Goal: Transaction & Acquisition: Book appointment/travel/reservation

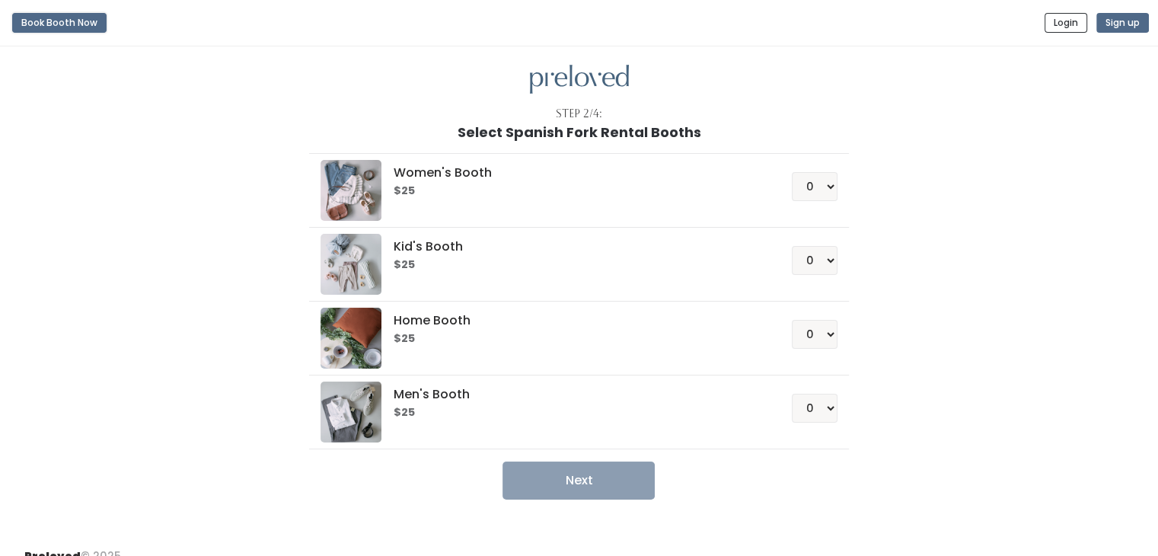
click at [72, 18] on button "Book Booth Now" at bounding box center [59, 23] width 94 height 20
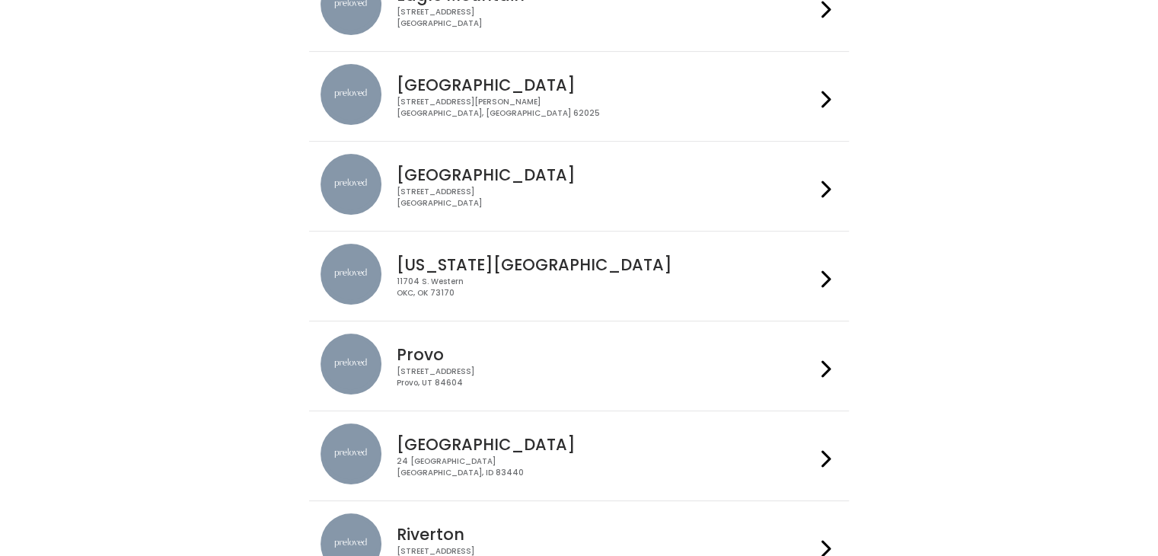
scroll to position [243, 0]
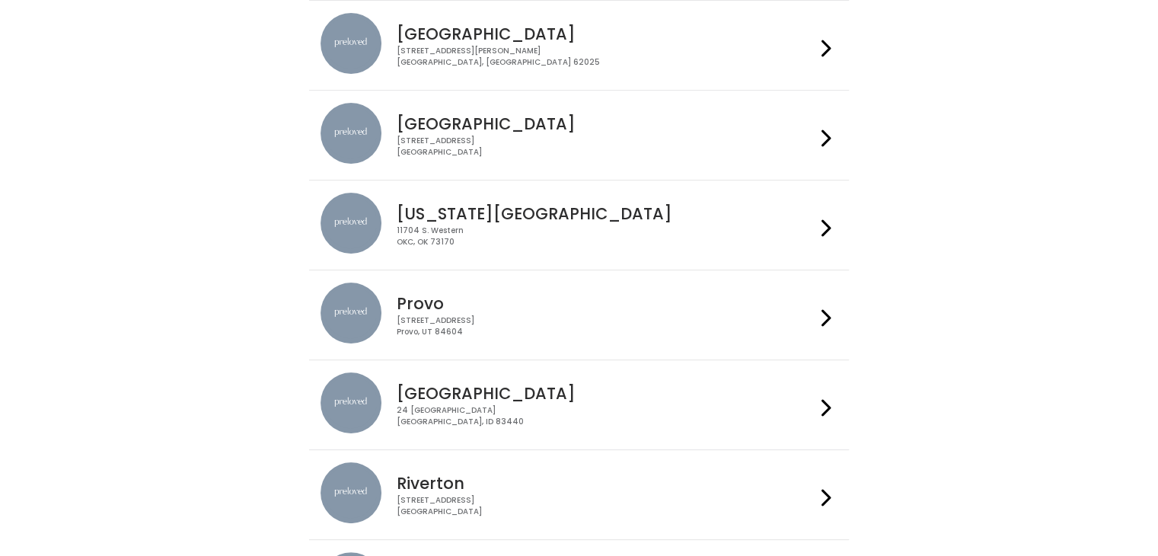
click at [635, 320] on div "[STREET_ADDRESS]" at bounding box center [606, 326] width 419 height 22
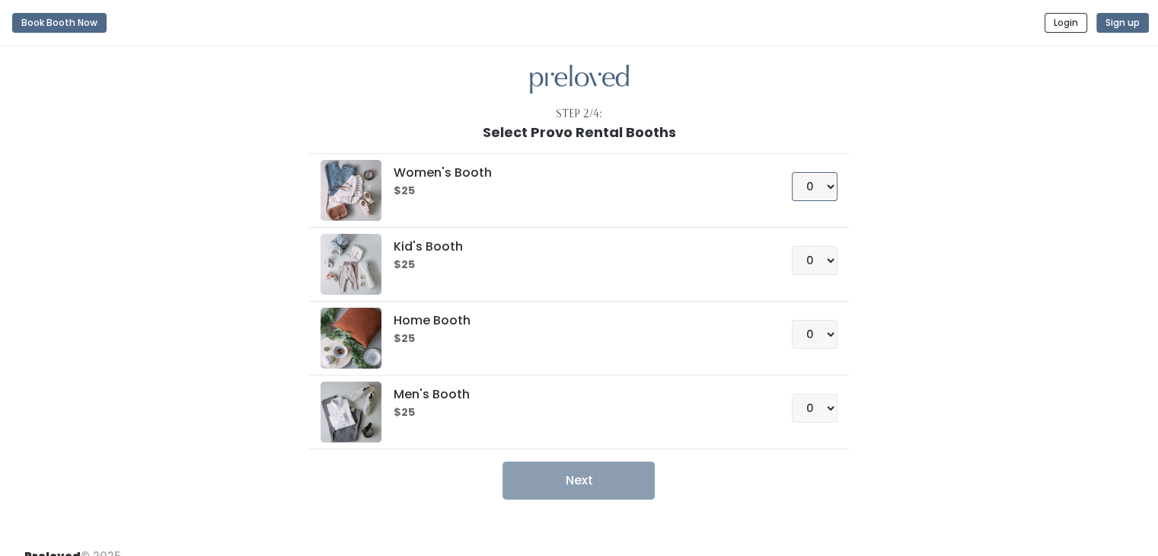
click at [817, 190] on select "0 1 2 3 4" at bounding box center [815, 186] width 46 height 29
select select "1"
click at [792, 172] on select "0 1 2 3 4" at bounding box center [815, 186] width 46 height 29
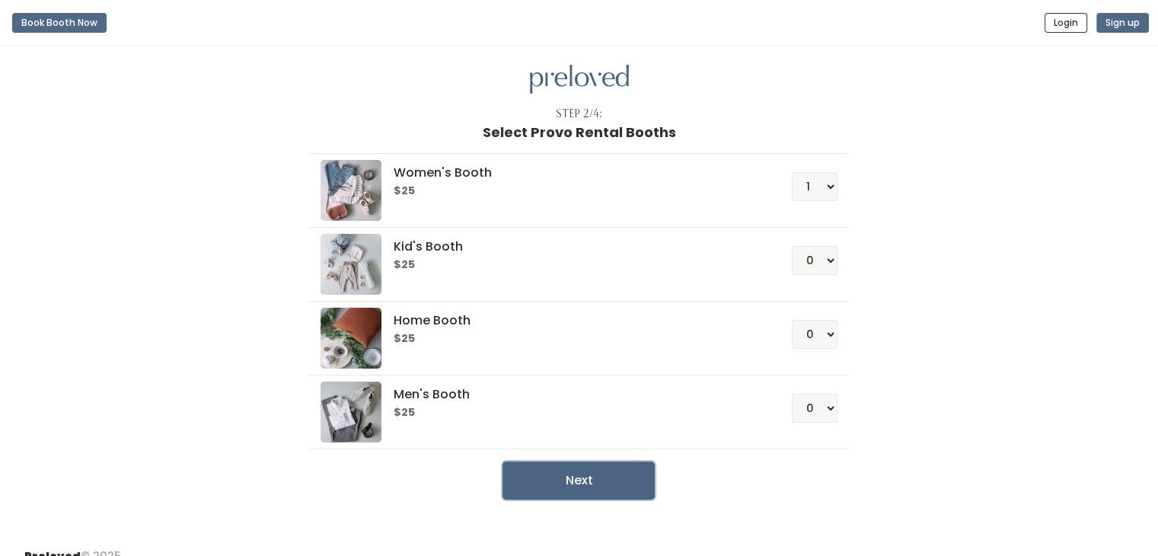
click at [619, 464] on button "Next" at bounding box center [579, 480] width 152 height 38
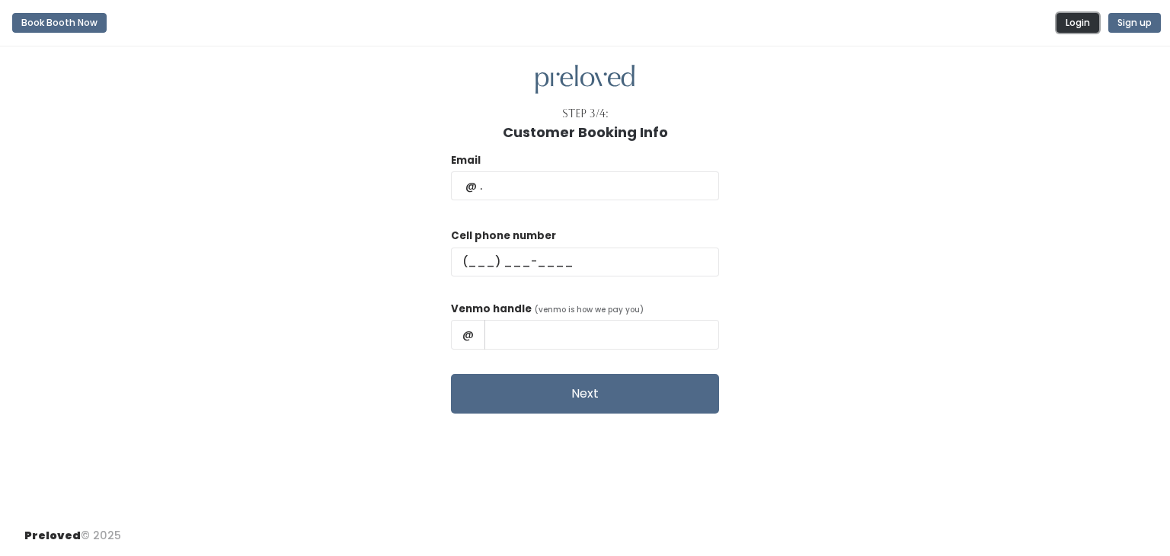
click at [1082, 27] on button "Login" at bounding box center [1077, 23] width 43 height 20
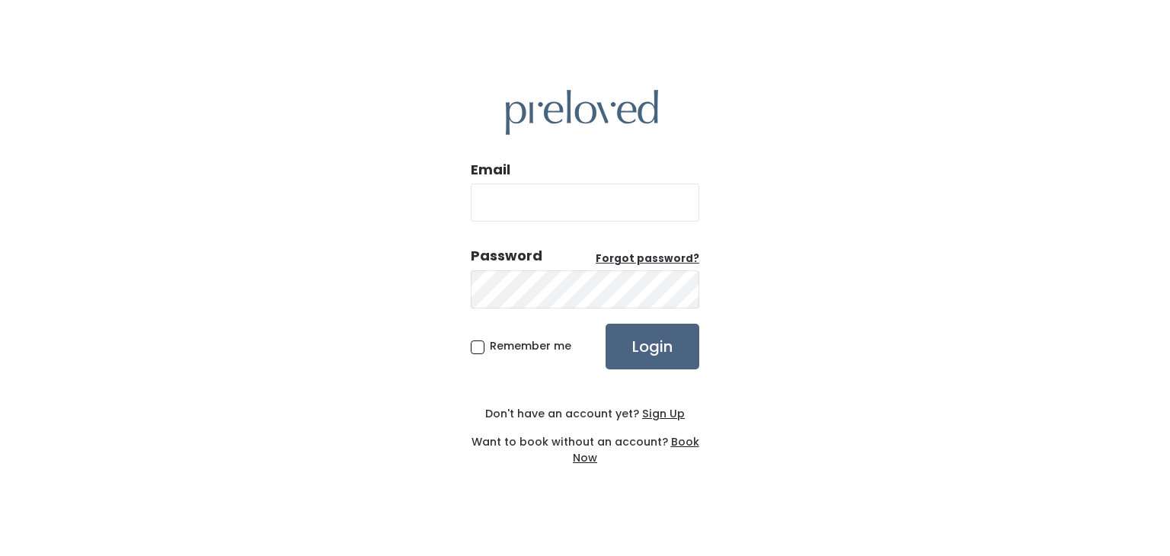
type input "ilost50ucan2@gmail.com"
click at [664, 350] on input "Login" at bounding box center [652, 347] width 94 height 46
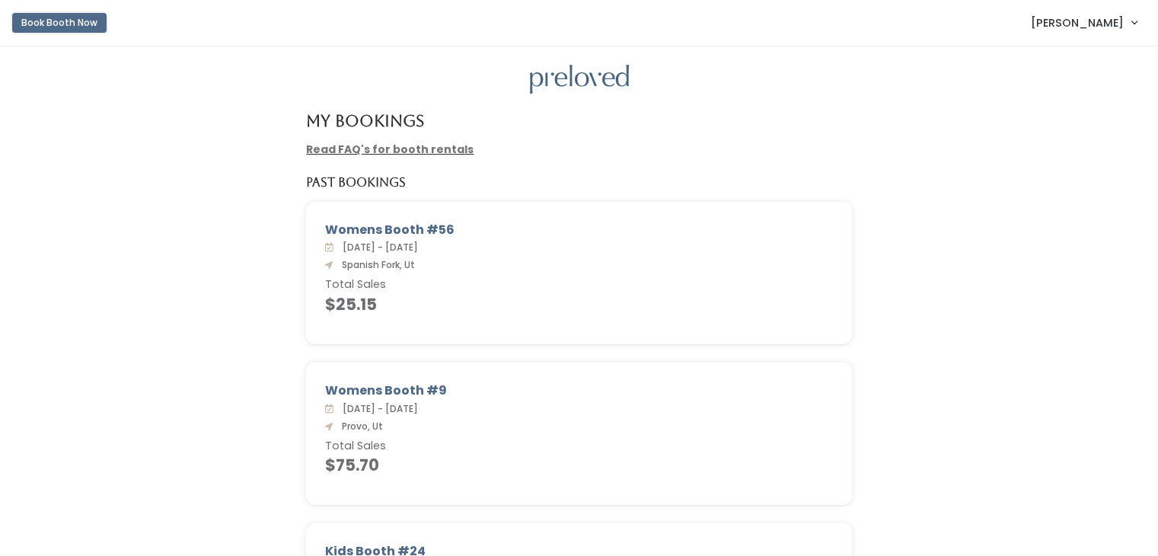
click at [80, 22] on button "Book Booth Now" at bounding box center [59, 23] width 94 height 20
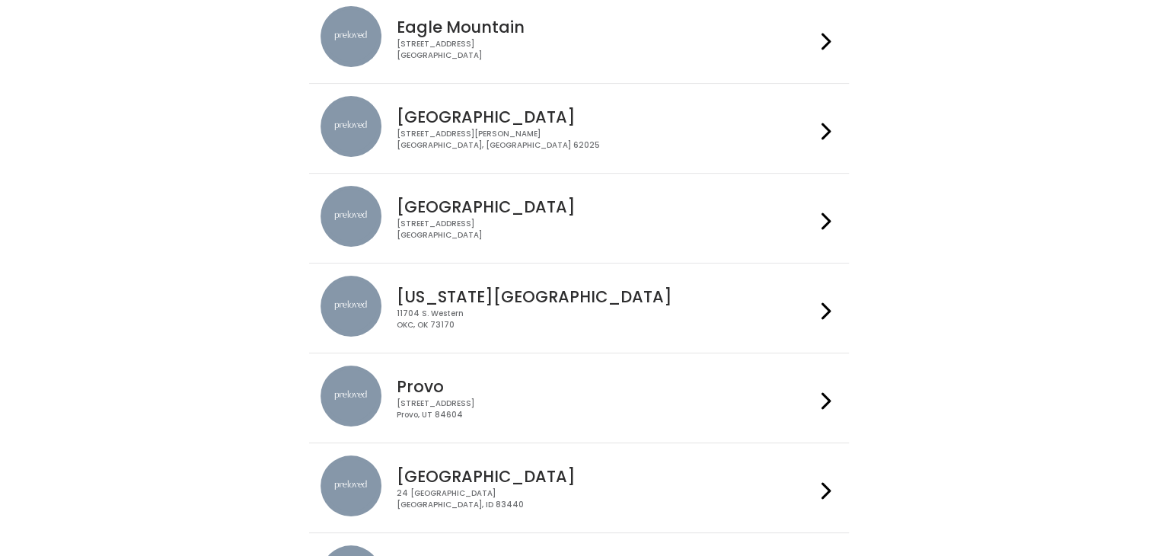
scroll to position [168, 0]
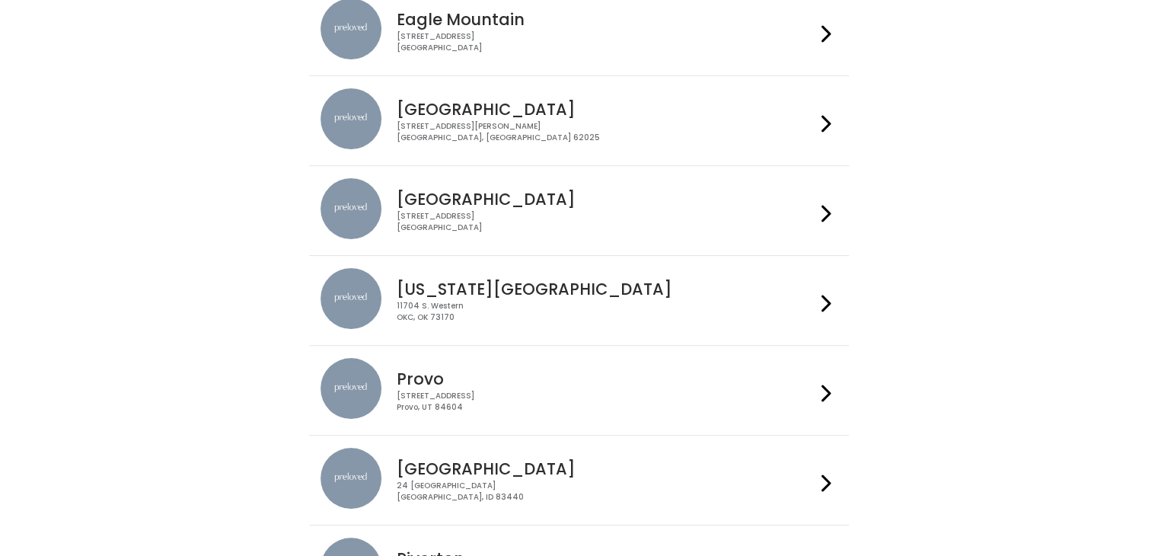
click at [762, 388] on div "Provo [STREET_ADDRESS]" at bounding box center [603, 385] width 425 height 55
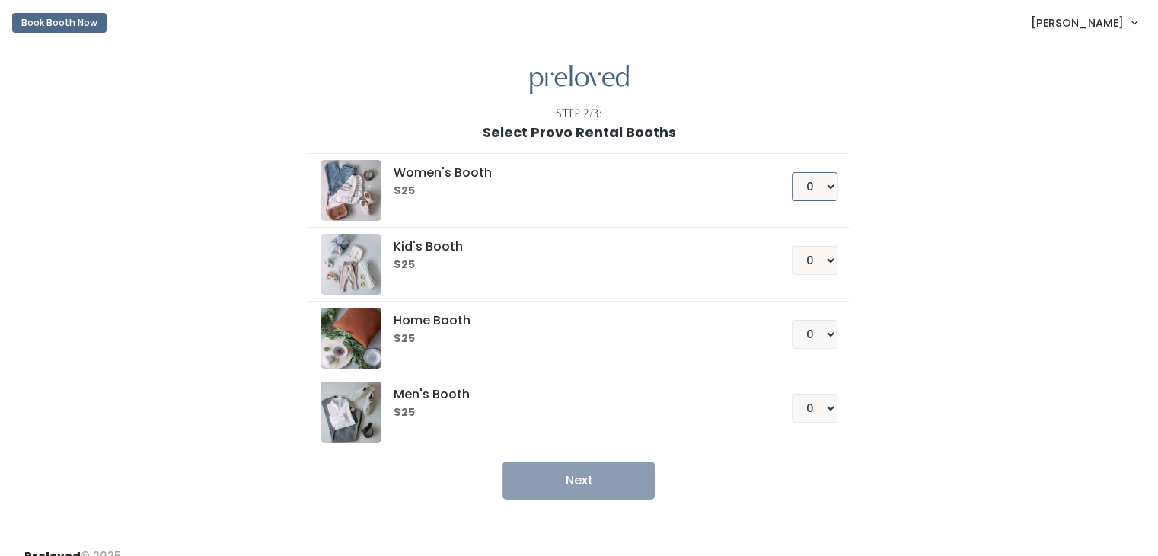
click at [811, 187] on select "0 1 2 3 4" at bounding box center [815, 186] width 46 height 29
select select "1"
click at [792, 172] on select "0 1 2 3 4" at bounding box center [815, 186] width 46 height 29
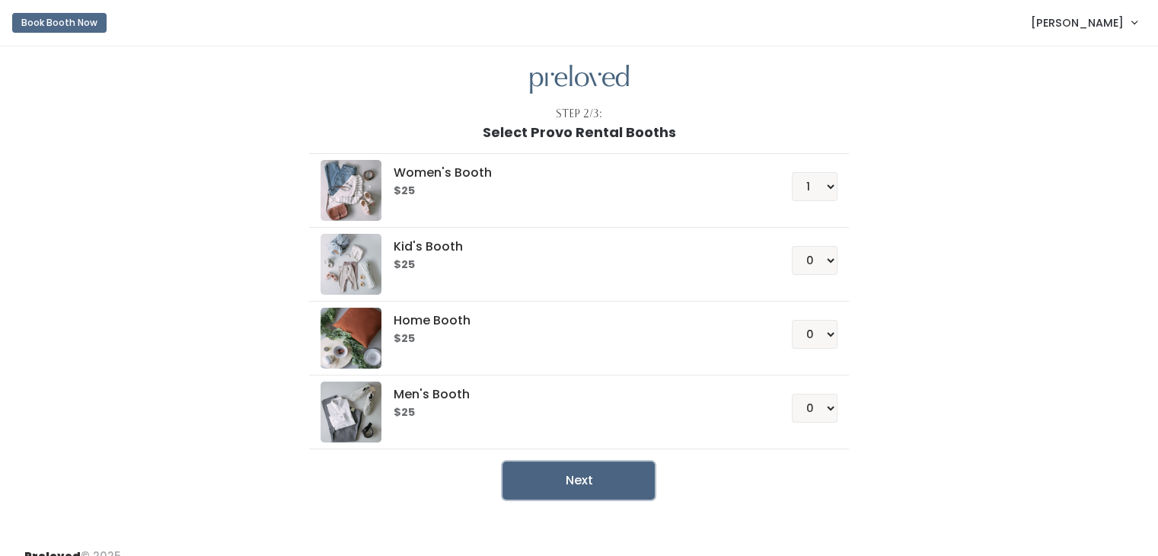
click at [580, 485] on button "Next" at bounding box center [579, 480] width 152 height 38
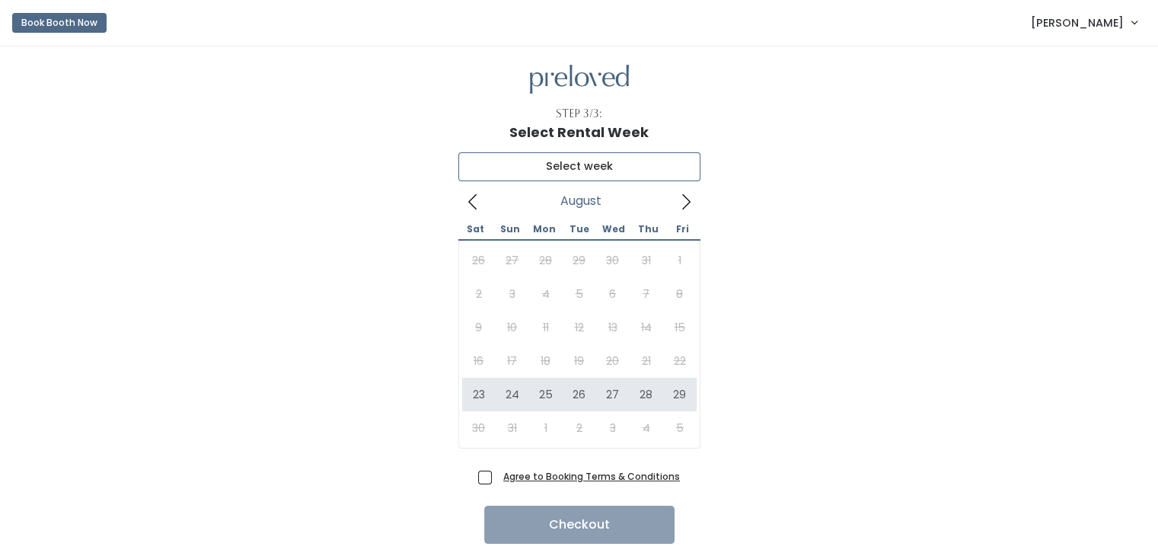
type input "[DATE] to [DATE]"
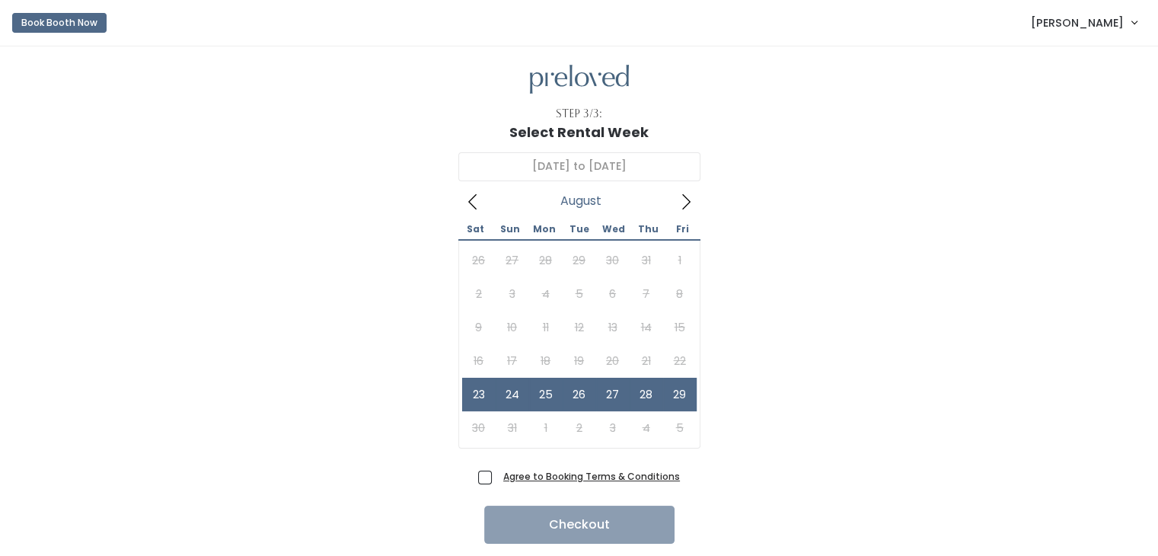
click at [497, 478] on span "Agree to Booking Terms & Conditions" at bounding box center [588, 475] width 183 height 15
click at [497, 478] on input "Agree to Booking Terms & Conditions" at bounding box center [502, 473] width 10 height 10
checkbox input "true"
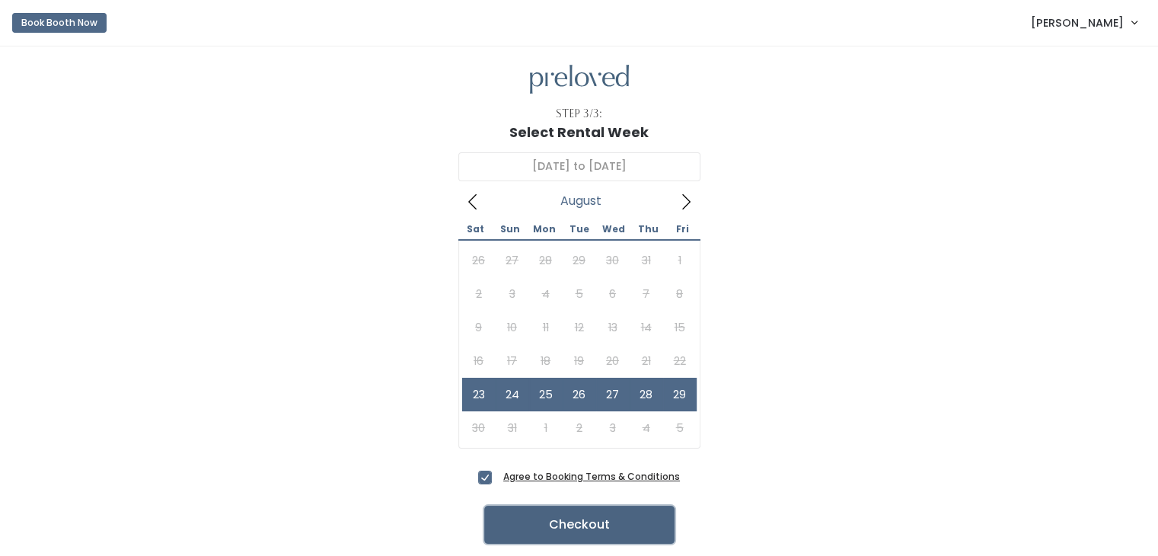
click at [583, 520] on button "Checkout" at bounding box center [579, 525] width 190 height 38
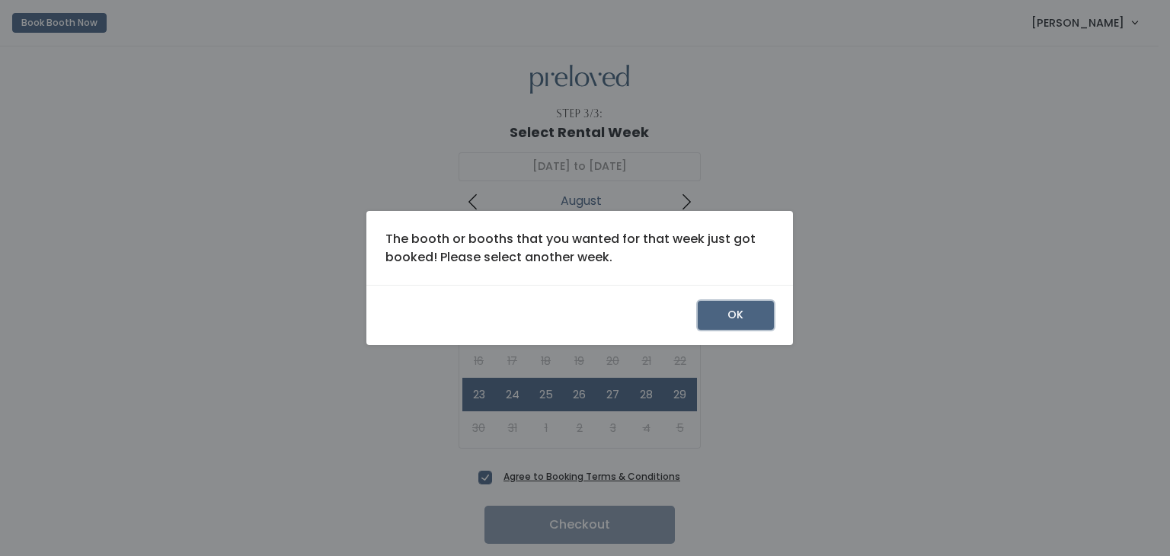
click at [746, 311] on button "OK" at bounding box center [736, 315] width 76 height 29
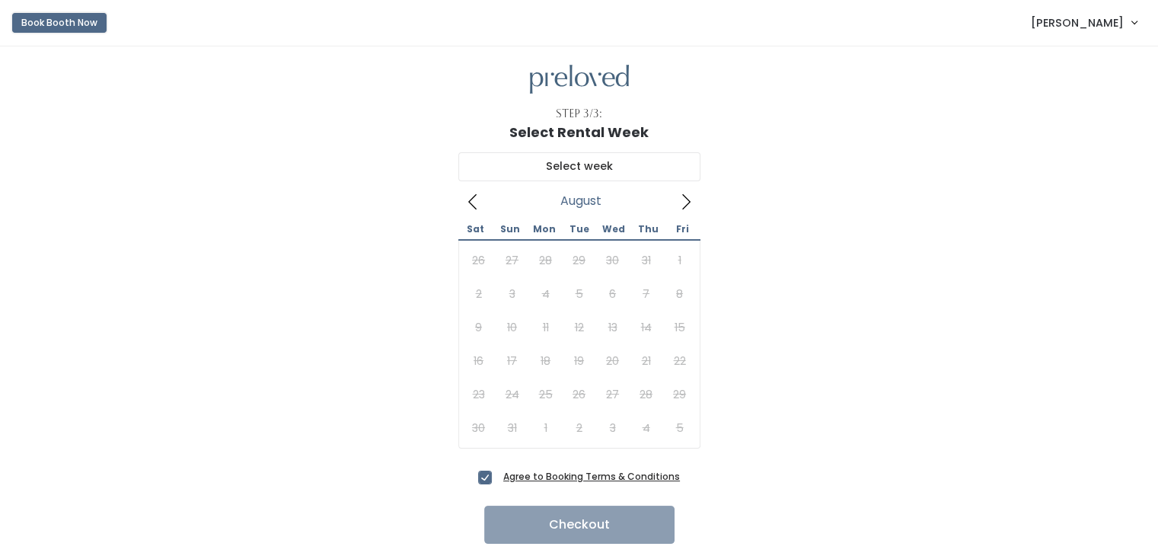
click at [55, 24] on button "Book Booth Now" at bounding box center [59, 23] width 94 height 20
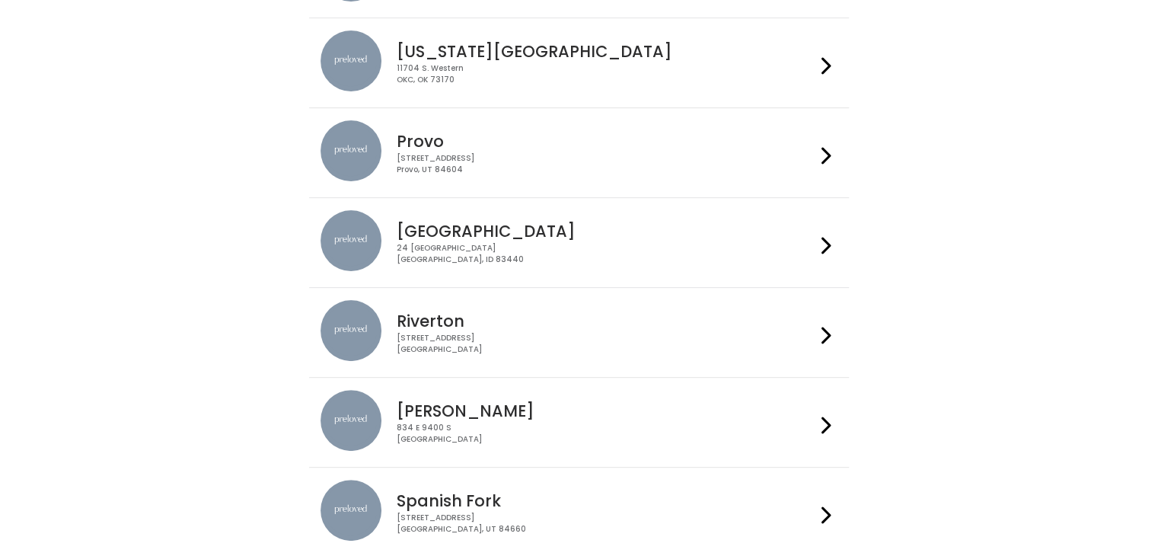
scroll to position [506, 0]
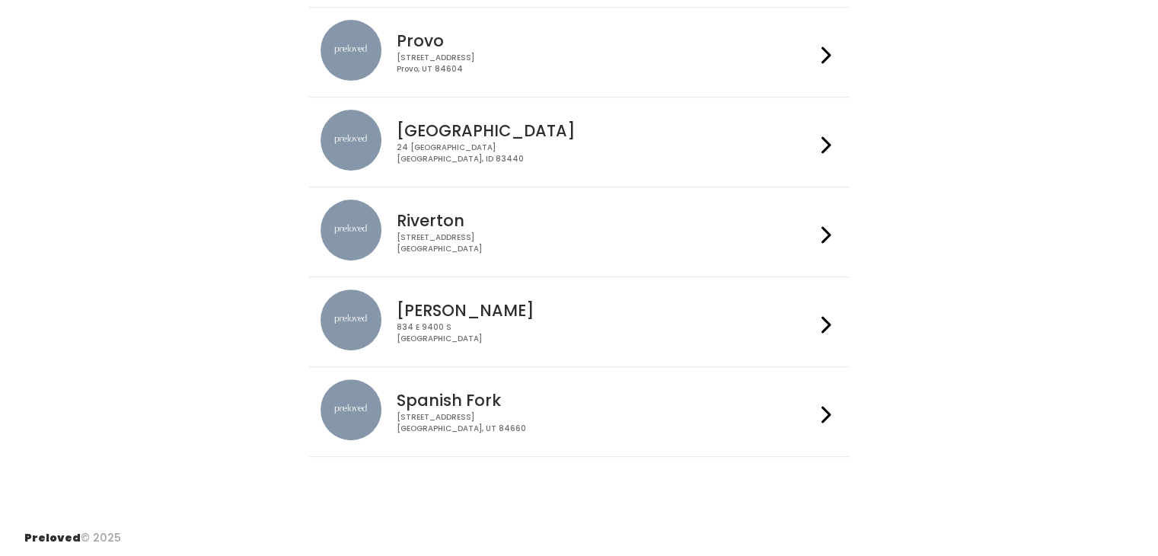
click at [752, 391] on h4 "Spanish Fork" at bounding box center [606, 400] width 419 height 18
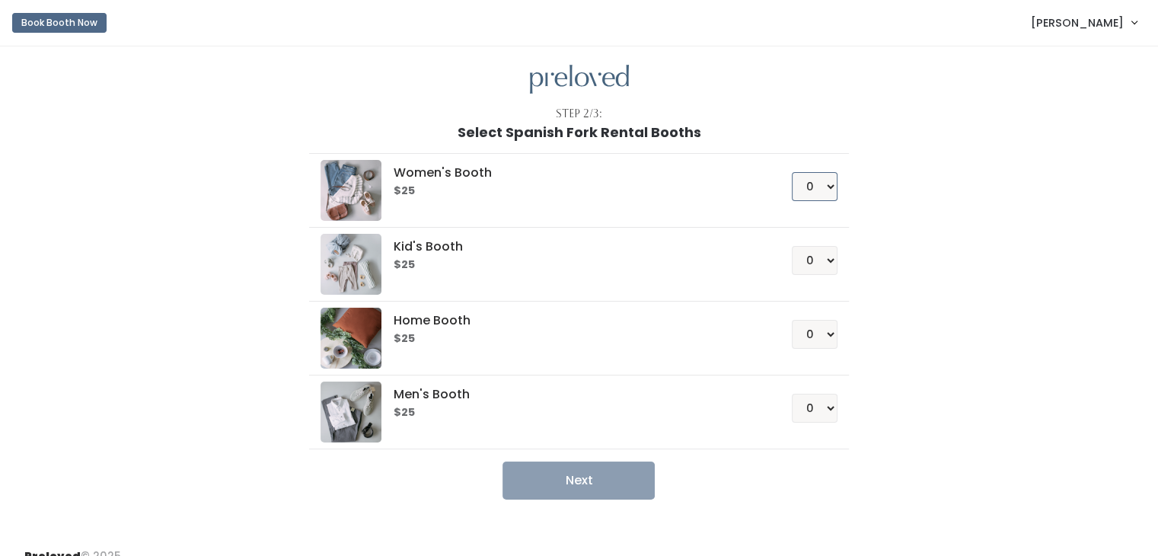
click at [812, 187] on select "0 1 2 3 4" at bounding box center [815, 186] width 46 height 29
select select "1"
click at [792, 172] on select "0 1 2 3 4" at bounding box center [815, 186] width 46 height 29
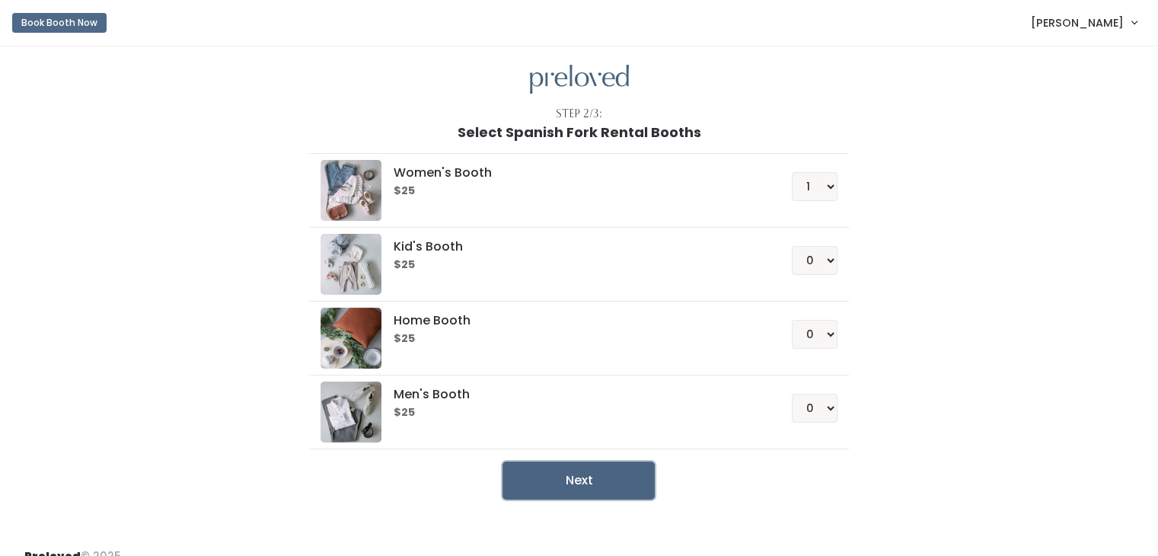
click at [567, 467] on button "Next" at bounding box center [579, 480] width 152 height 38
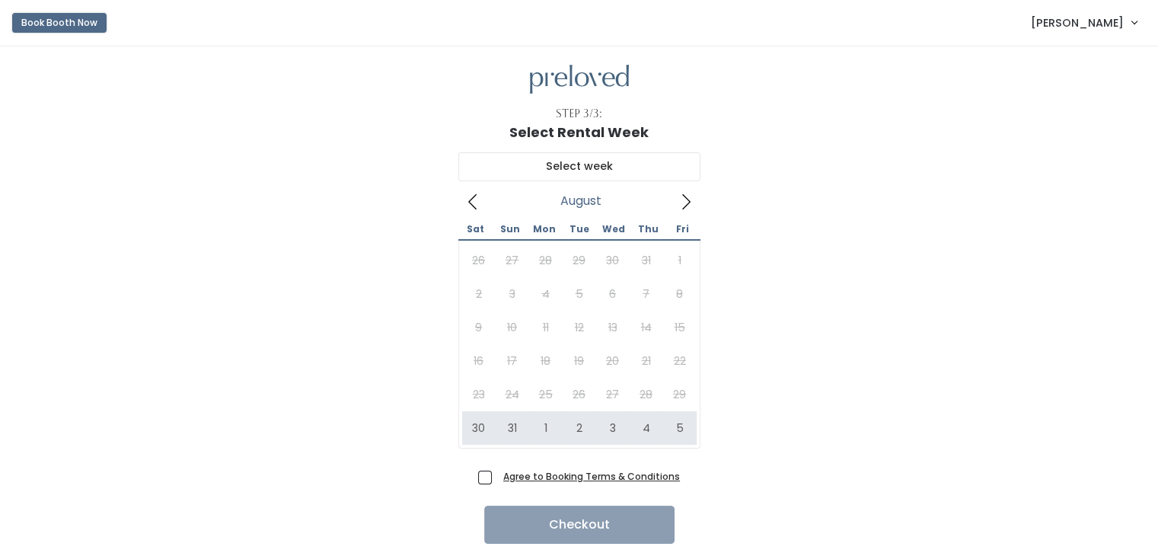
click at [37, 24] on button "Book Booth Now" at bounding box center [59, 23] width 94 height 20
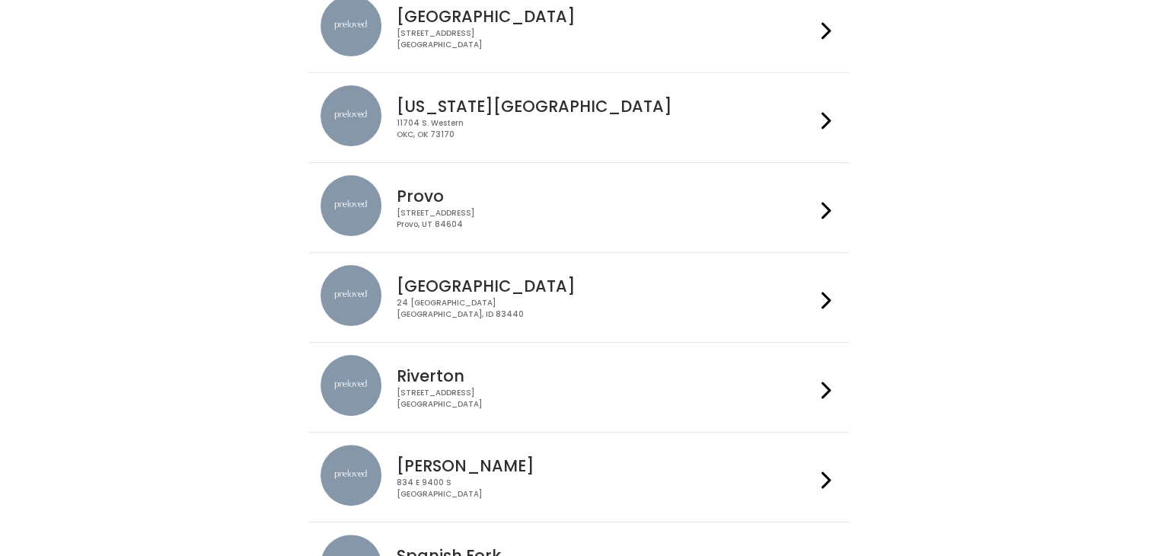
scroll to position [352, 0]
click at [637, 191] on h4 "Provo" at bounding box center [606, 195] width 419 height 18
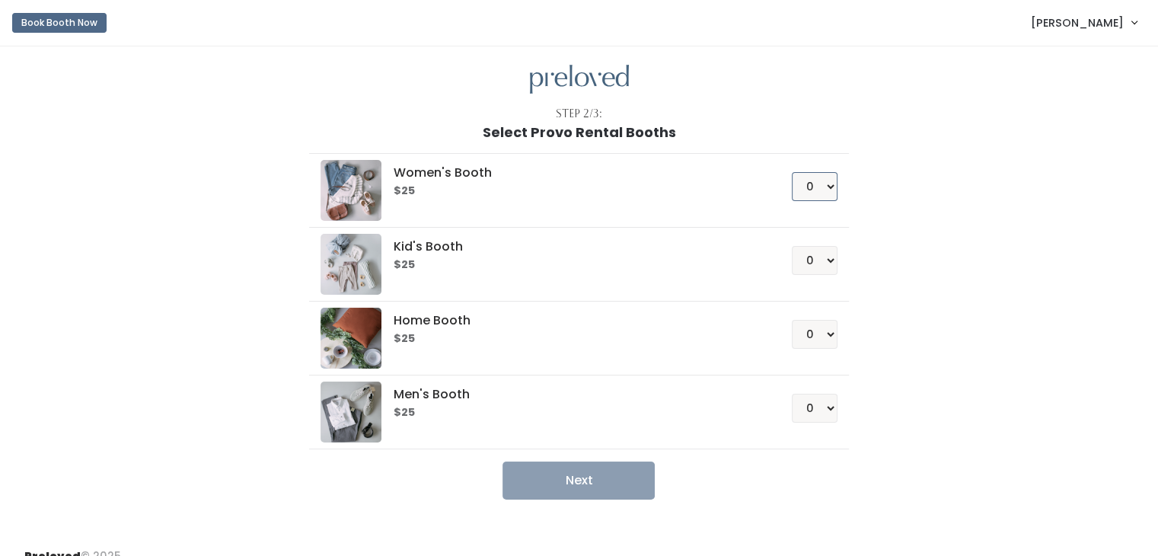
click at [822, 183] on select "0 1 2 3 4" at bounding box center [815, 186] width 46 height 29
select select "1"
click at [792, 172] on select "0 1 2 3 4" at bounding box center [815, 186] width 46 height 29
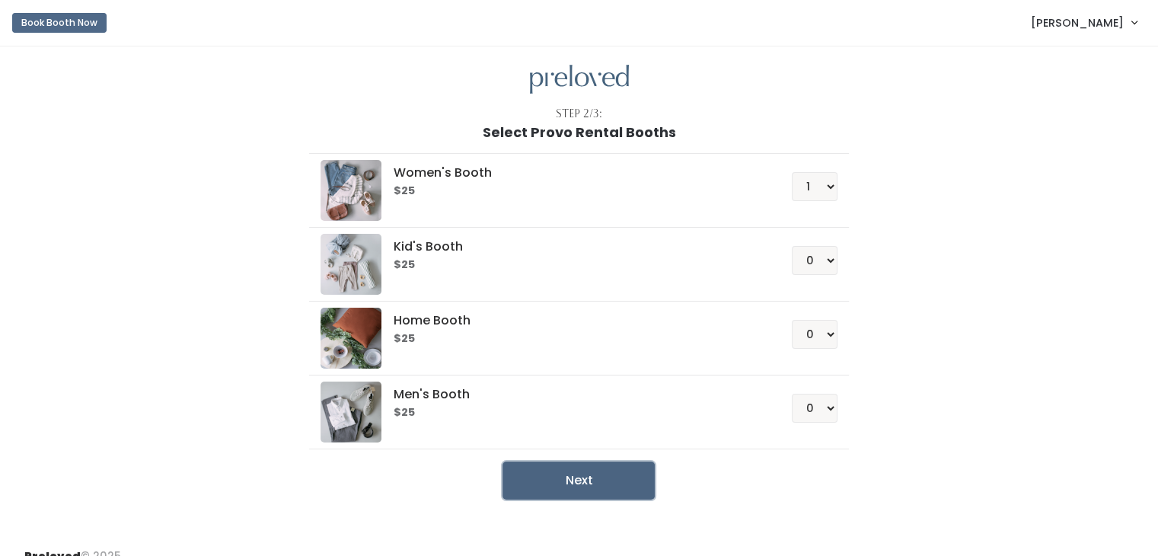
click at [564, 482] on button "Next" at bounding box center [579, 480] width 152 height 38
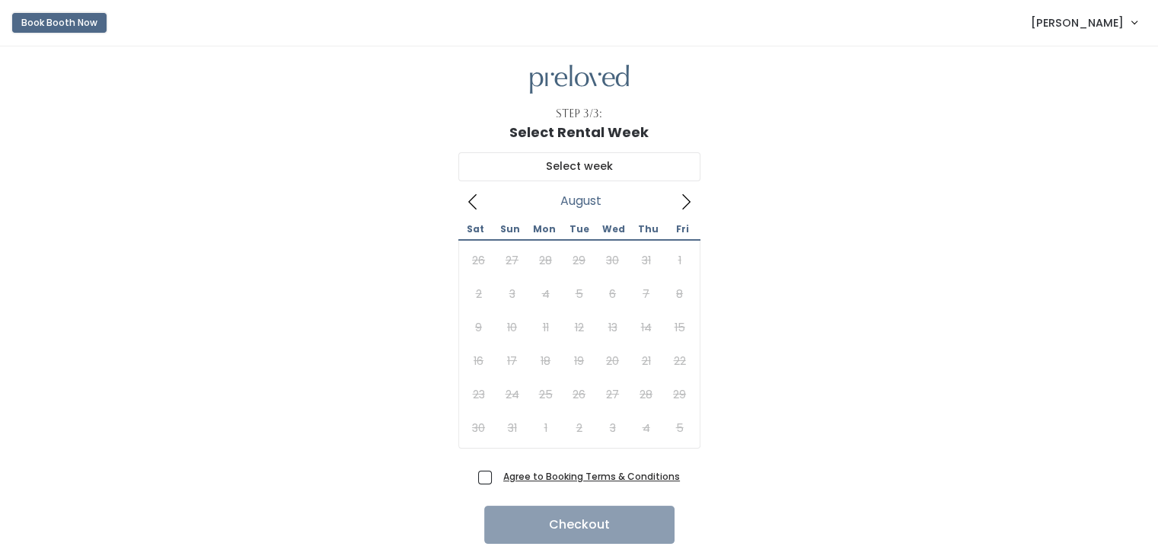
click at [67, 15] on button "Book Booth Now" at bounding box center [59, 23] width 94 height 20
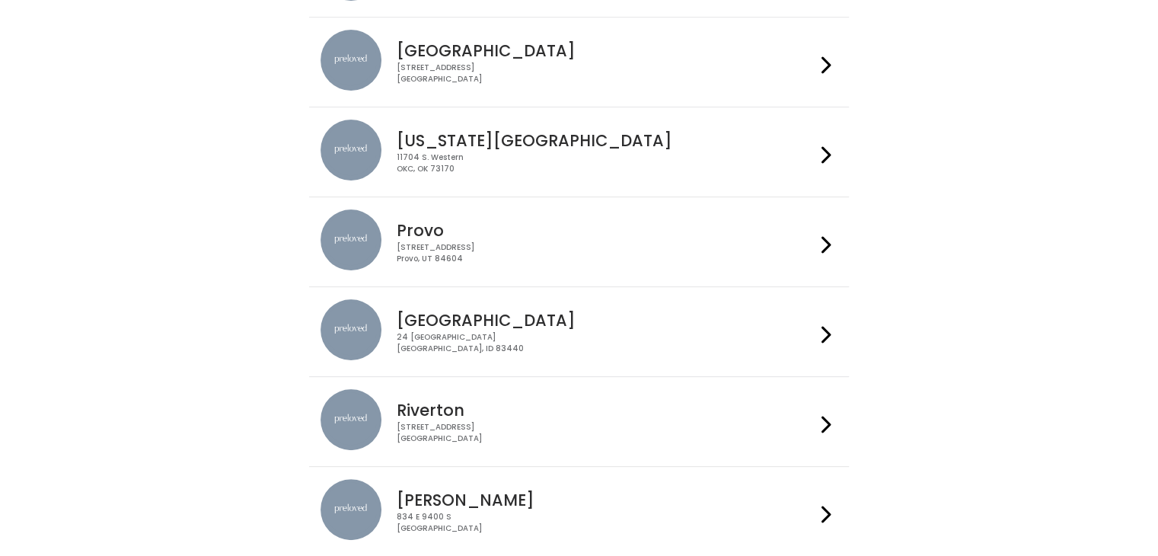
scroll to position [359, 0]
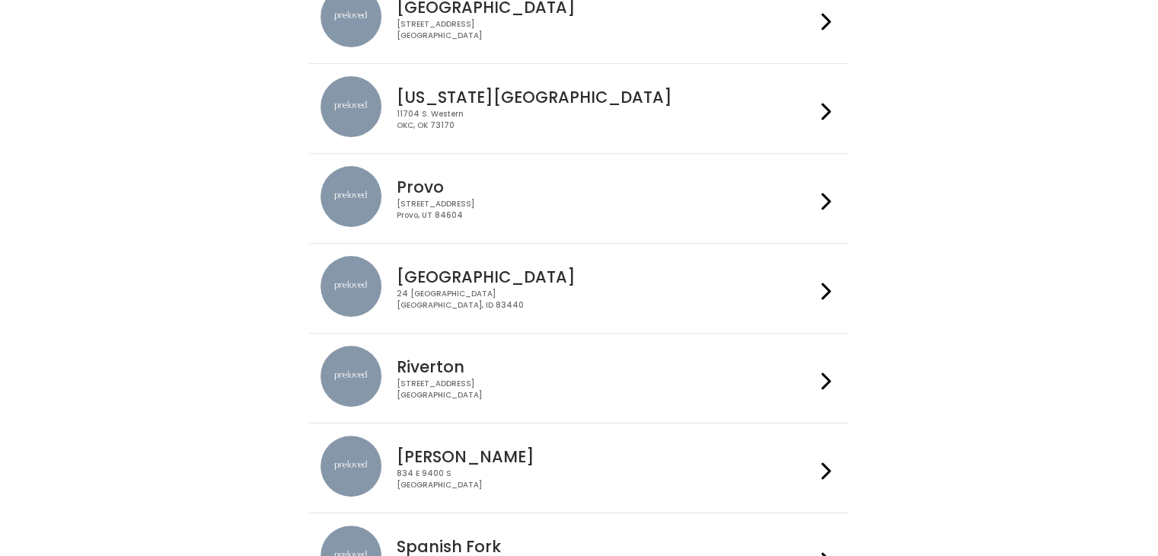
click at [669, 206] on div "230 W Cougar Blvd Provo, UT 84604" at bounding box center [606, 210] width 419 height 22
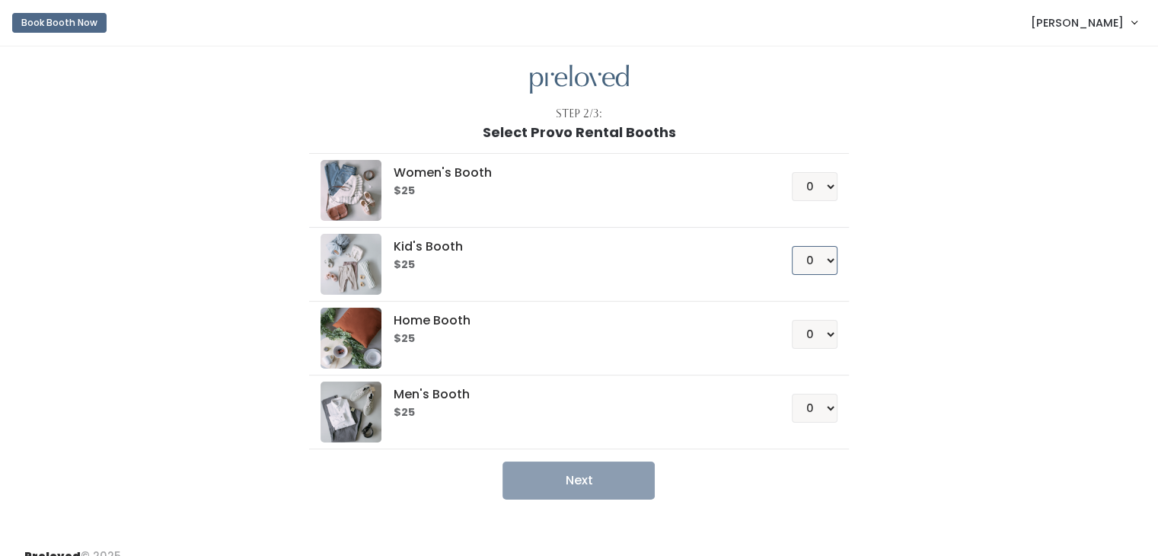
click at [822, 259] on select "0 1 2 3 4" at bounding box center [815, 260] width 46 height 29
select select "1"
click at [792, 246] on select "0 1 2 3 4" at bounding box center [815, 260] width 46 height 29
click at [557, 482] on button "Next" at bounding box center [579, 480] width 152 height 38
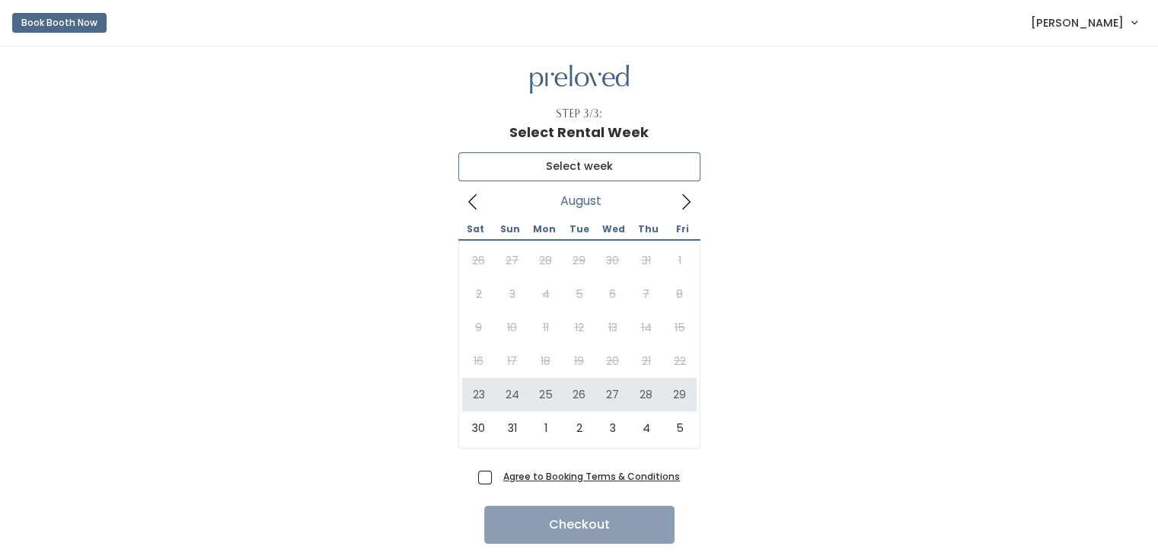
type input "[DATE] to [DATE]"
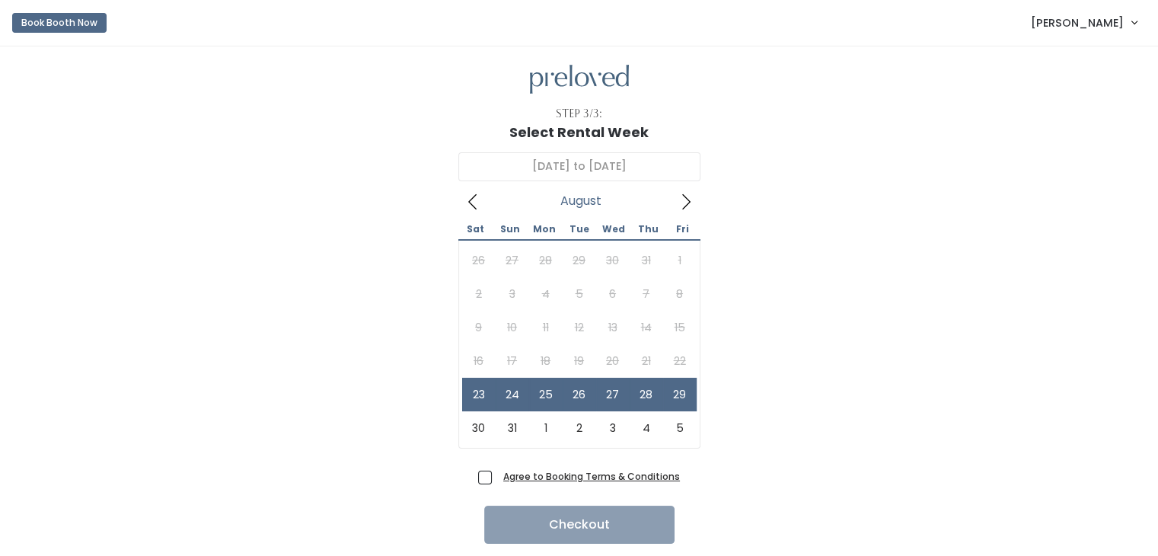
click at [497, 477] on span "Agree to Booking Terms & Conditions" at bounding box center [588, 475] width 183 height 15
click at [497, 477] on input "Agree to Booking Terms & Conditions" at bounding box center [502, 473] width 10 height 10
checkbox input "true"
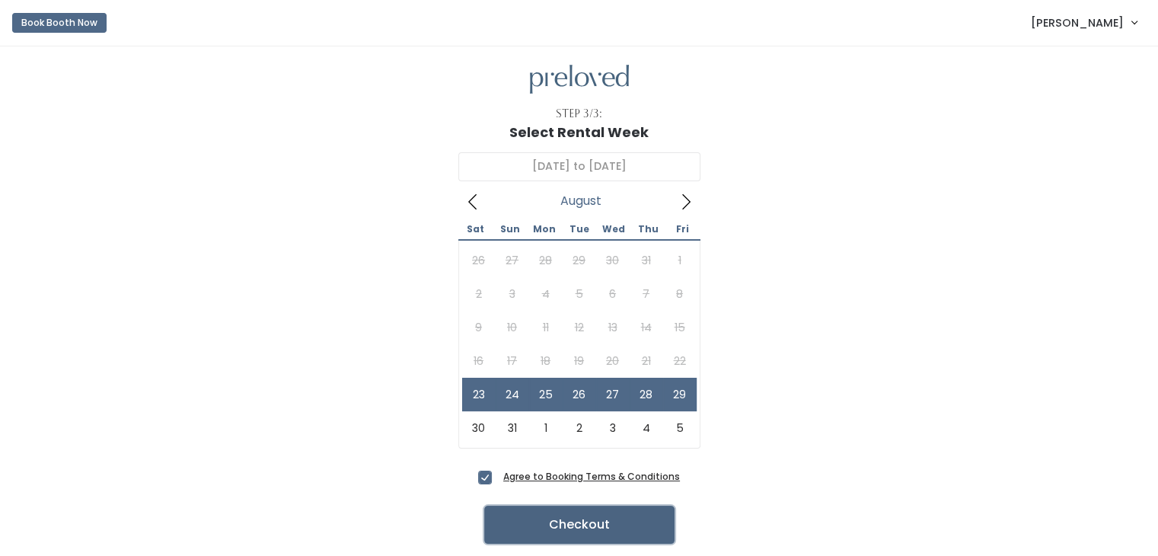
click at [579, 519] on button "Checkout" at bounding box center [579, 525] width 190 height 38
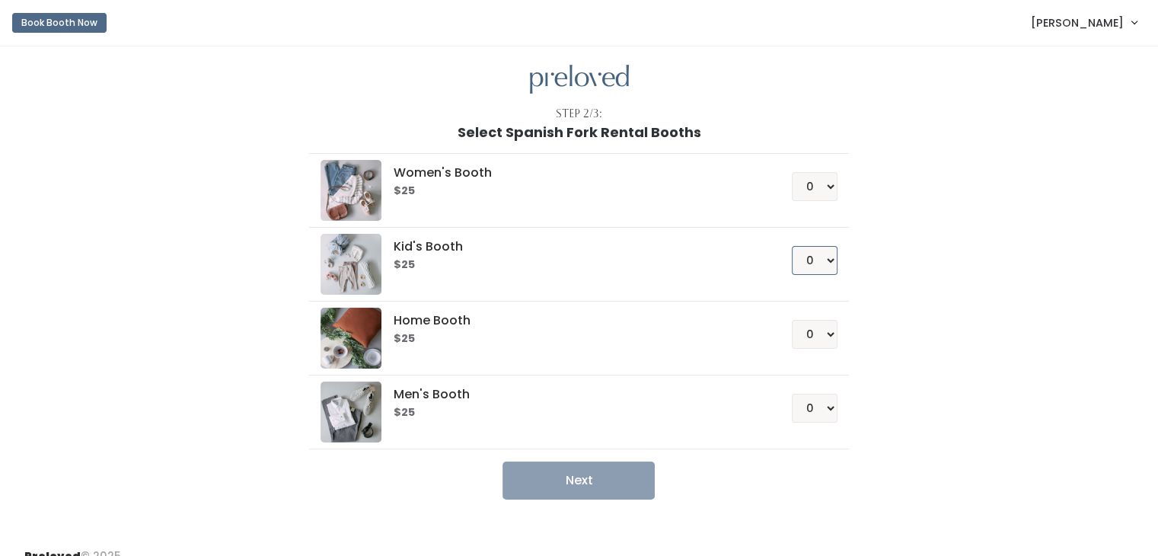
click at [828, 260] on select "0 1 2 3 4" at bounding box center [815, 260] width 46 height 29
click at [72, 28] on button "Book Booth Now" at bounding box center [59, 23] width 94 height 20
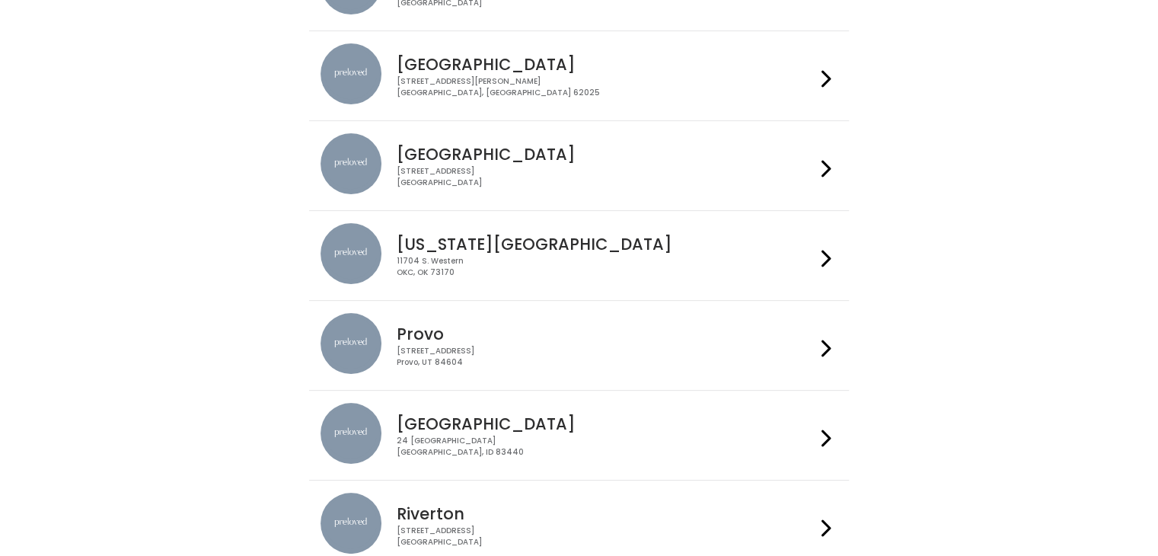
scroll to position [213, 0]
click at [664, 329] on h4 "Provo" at bounding box center [606, 333] width 419 height 18
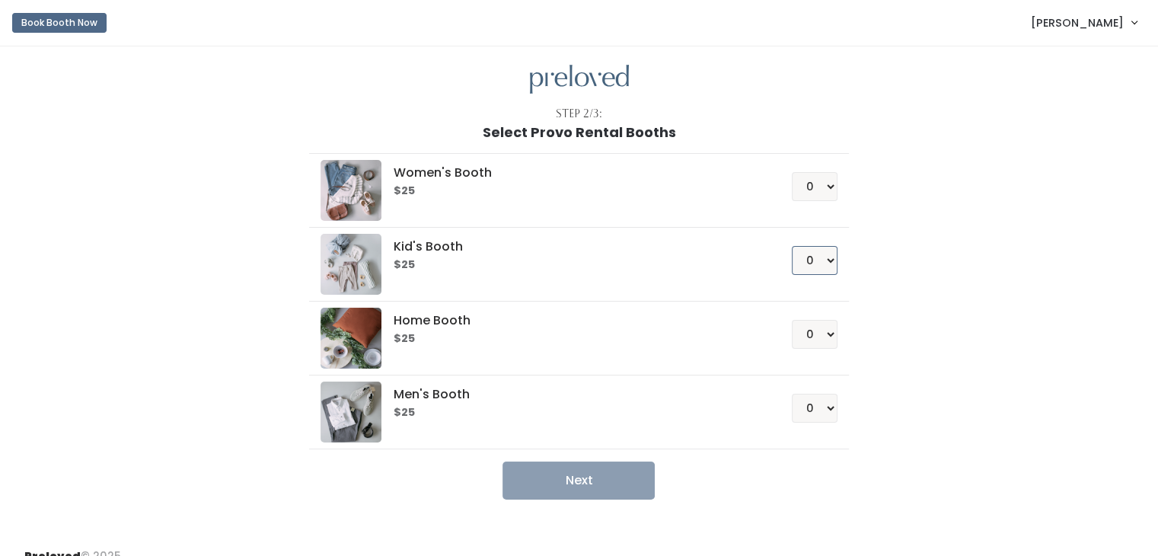
click at [819, 251] on select "0 1 2 3 4" at bounding box center [815, 260] width 46 height 29
select select "1"
click at [792, 246] on select "0 1 2 3 4" at bounding box center [815, 260] width 46 height 29
click at [605, 477] on button "Next" at bounding box center [579, 480] width 152 height 38
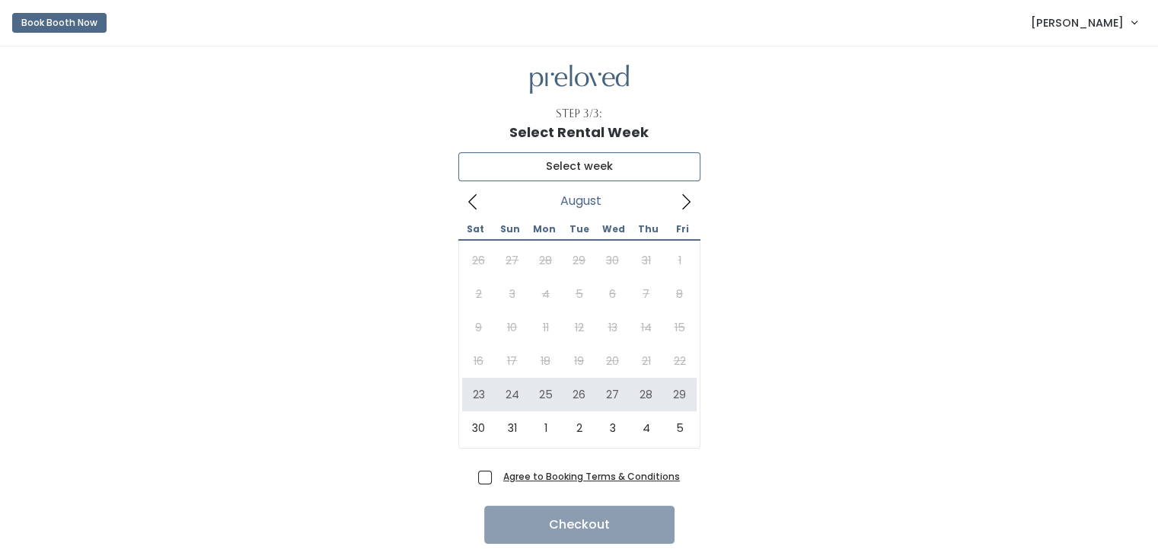
type input "[DATE] to [DATE]"
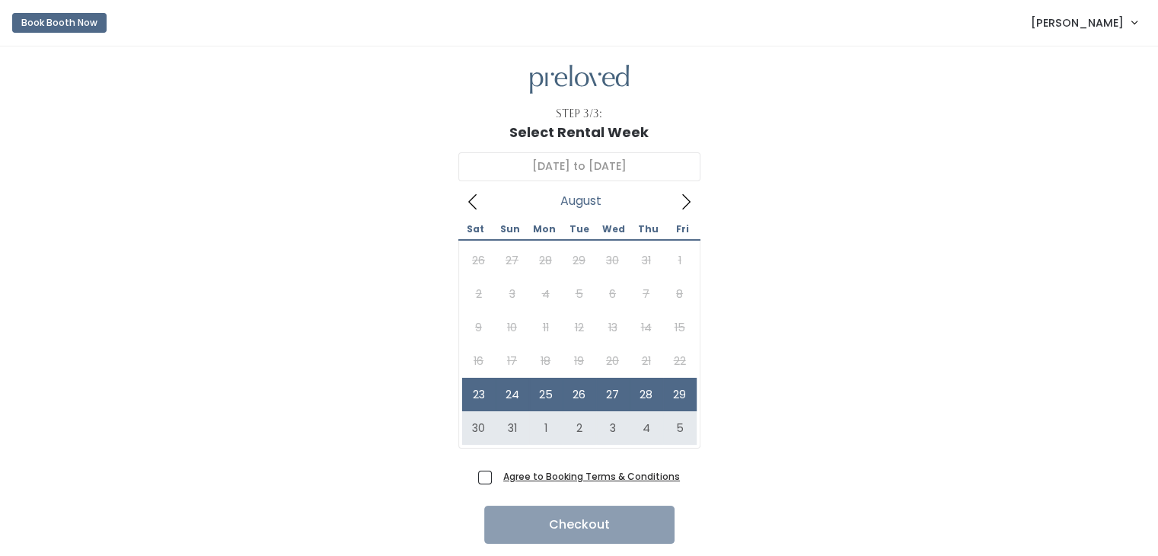
click at [497, 477] on span "Agree to Booking Terms & Conditions" at bounding box center [588, 475] width 183 height 15
click at [497, 477] on input "Agree to Booking Terms & Conditions" at bounding box center [502, 473] width 10 height 10
checkbox input "true"
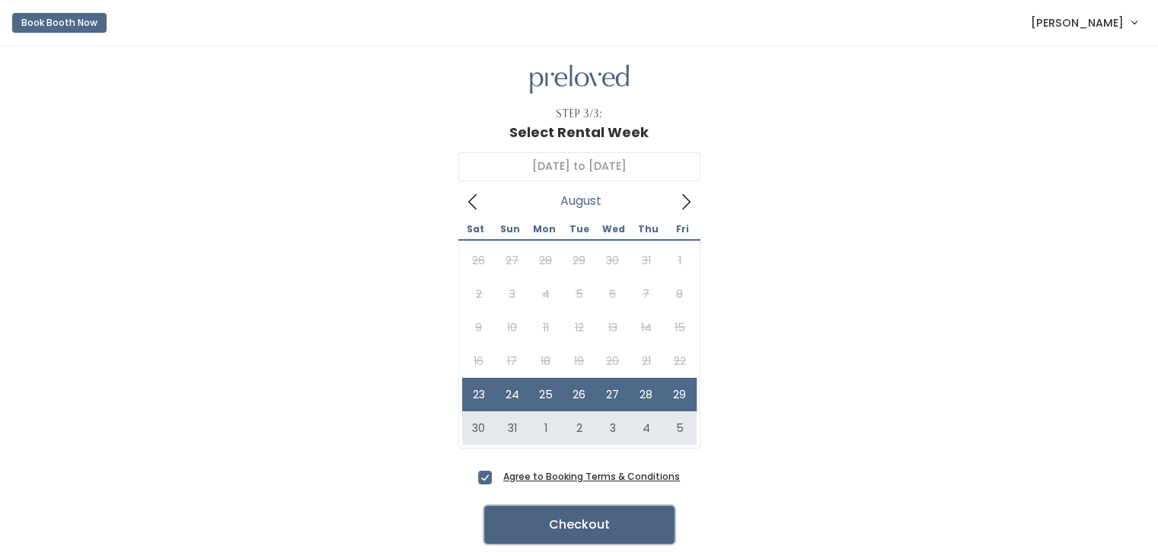
click at [588, 531] on button "Checkout" at bounding box center [579, 525] width 190 height 38
